Goal: Task Accomplishment & Management: Manage account settings

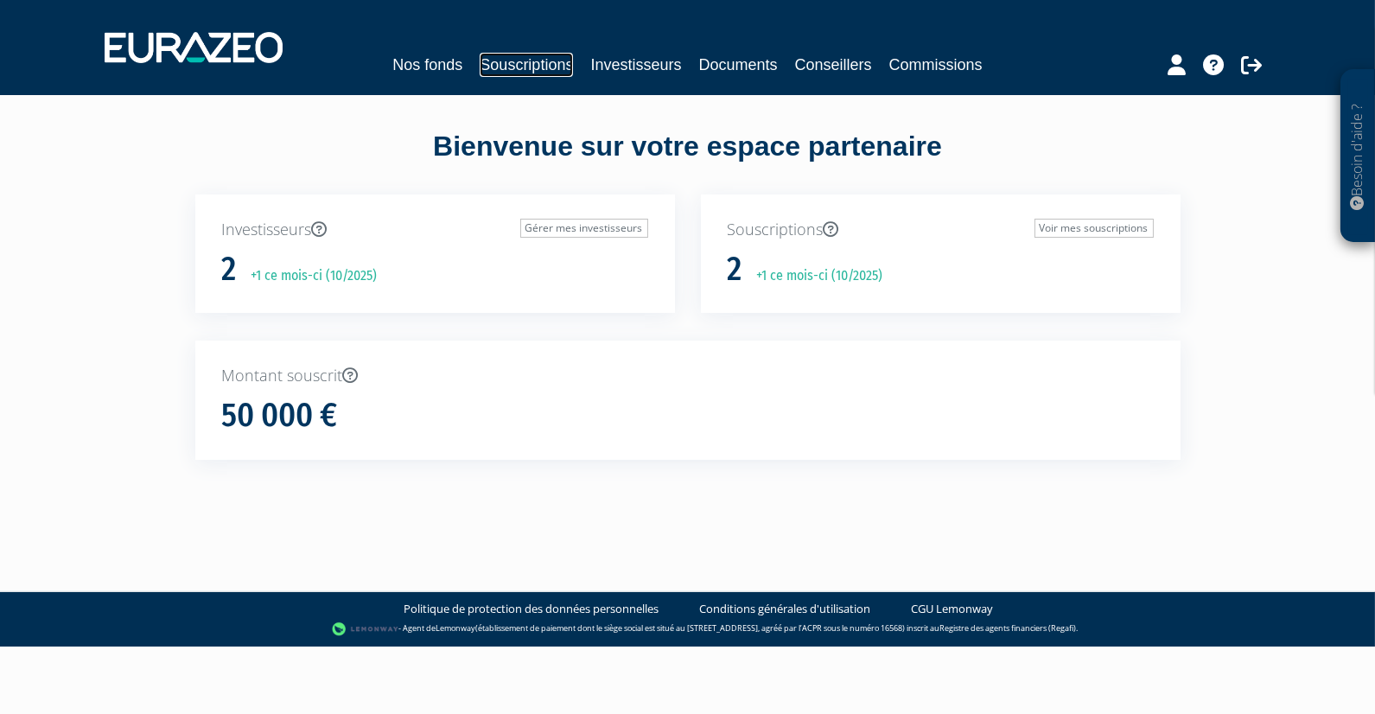
click at [539, 63] on link "Souscriptions" at bounding box center [526, 65] width 93 height 24
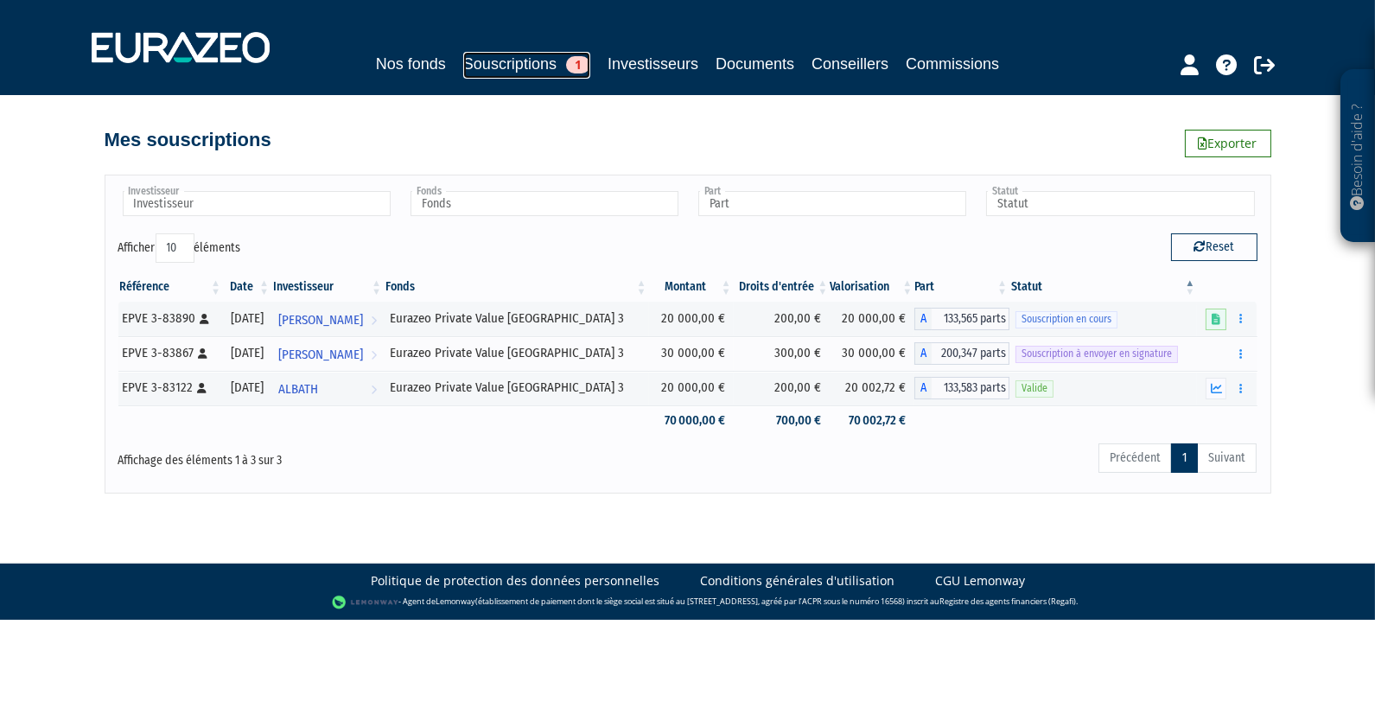
click at [533, 67] on link "Souscriptions 1" at bounding box center [526, 65] width 127 height 27
click at [329, 352] on span "[PERSON_NAME]" at bounding box center [320, 355] width 85 height 32
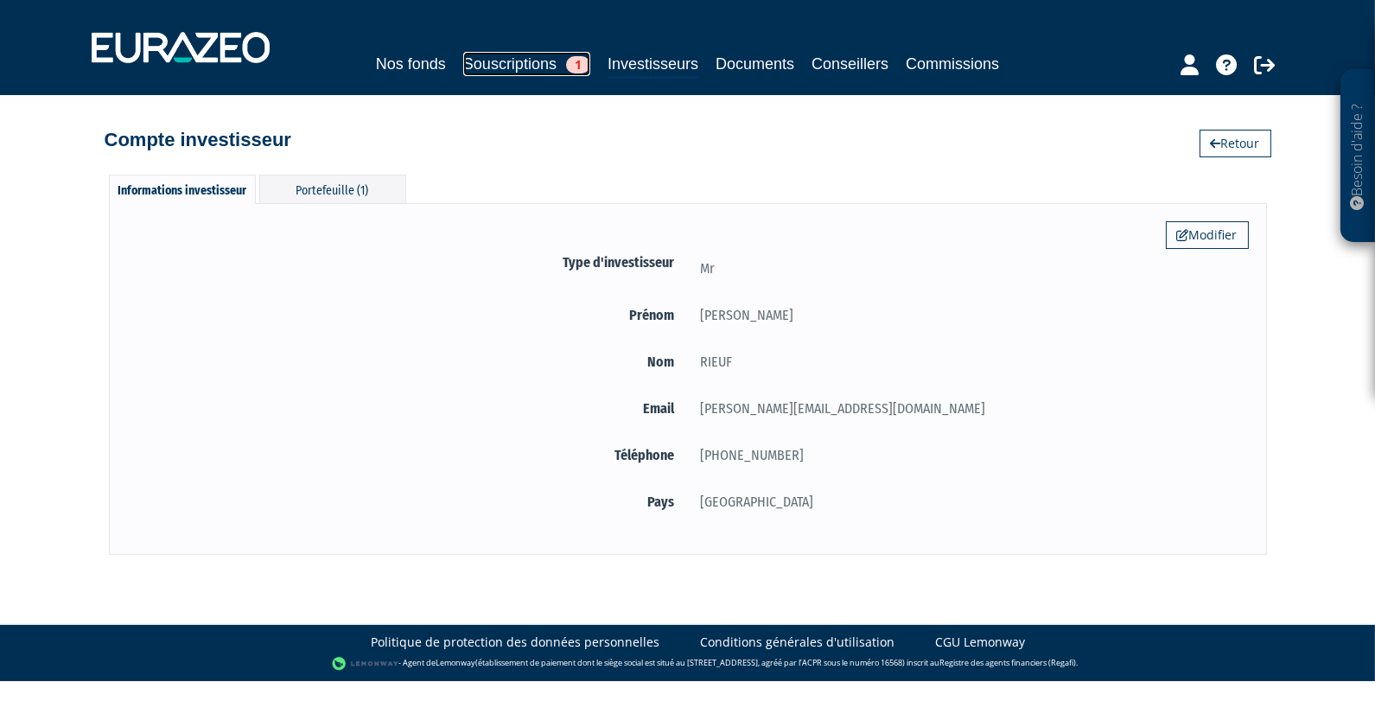
click at [533, 67] on link "Souscriptions 1" at bounding box center [526, 64] width 127 height 24
click at [555, 65] on link "Souscriptions 1" at bounding box center [526, 64] width 127 height 24
click at [581, 65] on span "1" at bounding box center [578, 64] width 24 height 17
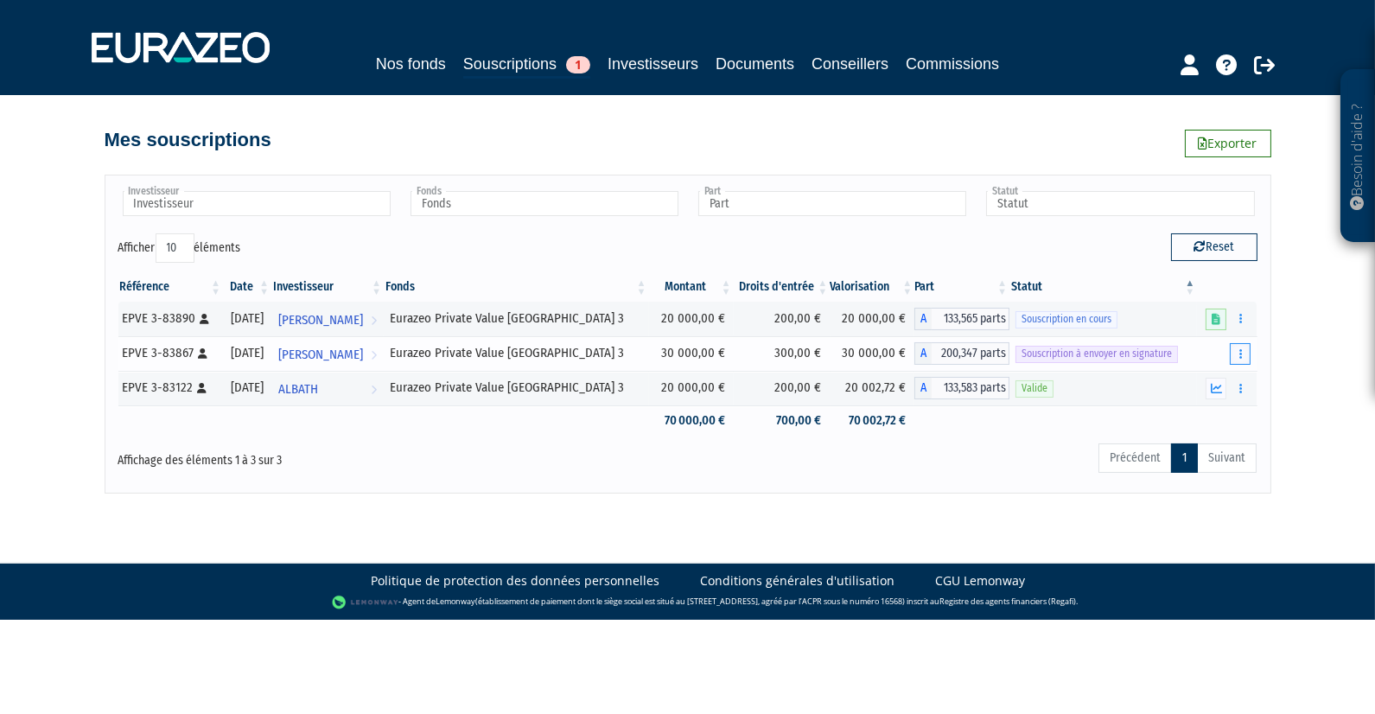
click at [1241, 360] on button "button" at bounding box center [1240, 354] width 21 height 22
click at [1204, 390] on link "Envoyer à signer" at bounding box center [1196, 385] width 99 height 29
click at [1243, 356] on button "button" at bounding box center [1240, 354] width 21 height 22
